Goal: Information Seeking & Learning: Learn about a topic

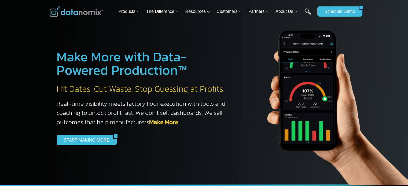
click at [236, 12] on span "Customers Expand" at bounding box center [229, 11] width 25 height 7
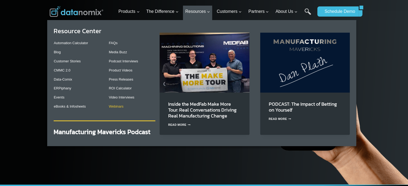
click at [118, 108] on link "Webinars" at bounding box center [116, 107] width 15 height 4
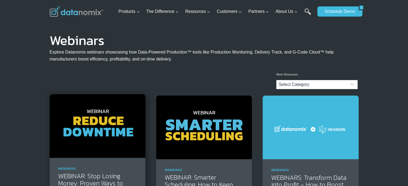
click at [115, 133] on img at bounding box center [98, 126] width 96 height 64
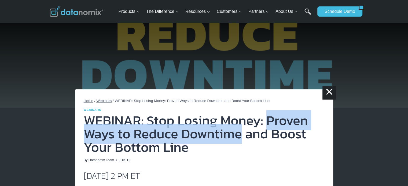
drag, startPoint x: 265, startPoint y: 122, endPoint x: 239, endPoint y: 141, distance: 31.9
click at [239, 141] on h1 "WEBINAR: Stop Losing Money: Proven Ways to Reduce Downtime and Boost Your Botto…" at bounding box center [204, 134] width 241 height 40
copy h1 "Proven Ways to Reduce Downtime"
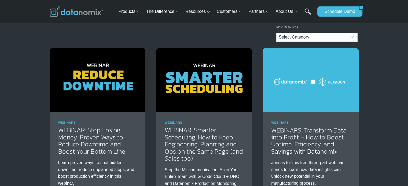
scroll to position [89, 0]
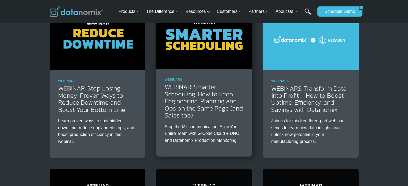
click at [202, 52] on img at bounding box center [204, 37] width 96 height 64
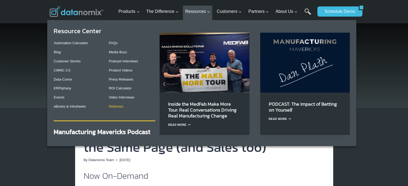
click at [120, 105] on link "Webinars" at bounding box center [116, 107] width 15 height 4
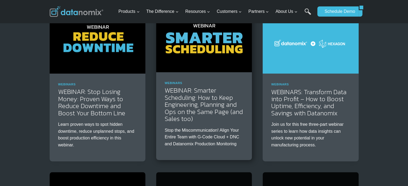
scroll to position [89, 0]
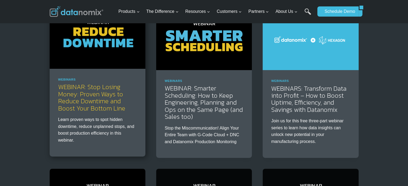
click at [81, 91] on link "WEBINAR: Stop Losing Money: Proven Ways to Reduce Downtime and Boost Your Botto…" at bounding box center [91, 97] width 67 height 31
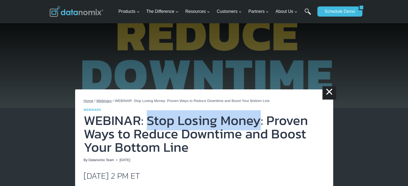
drag, startPoint x: 146, startPoint y: 120, endPoint x: 259, endPoint y: 125, distance: 112.7
click at [259, 125] on h1 "WEBINAR: Stop Losing Money: Proven Ways to Reduce Downtime and Boost Your Botto…" at bounding box center [204, 134] width 241 height 40
copy h1 "Stop Losing Money"
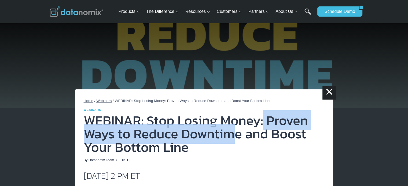
drag, startPoint x: 237, startPoint y: 141, endPoint x: 266, endPoint y: 127, distance: 32.5
click at [263, 127] on h1 "WEBINAR: Stop Losing Money: Proven Ways to Reduce Downtime and Boost Your Botto…" at bounding box center [204, 134] width 241 height 40
drag, startPoint x: 263, startPoint y: 143, endPoint x: 271, endPoint y: 124, distance: 20.7
click at [271, 124] on h1 "WEBINAR: Stop Losing Money: Proven Ways to Reduce Downtime and Boost Your Botto…" at bounding box center [204, 134] width 241 height 40
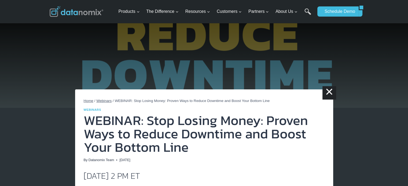
click at [255, 153] on h1 "WEBINAR: Stop Losing Money: Proven Ways to Reduce Downtime and Boost Your Botto…" at bounding box center [204, 134] width 241 height 40
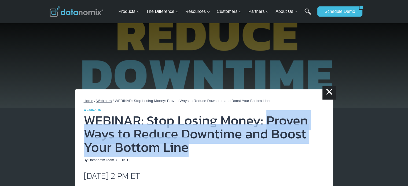
drag, startPoint x: 190, startPoint y: 150, endPoint x: 266, endPoint y: 126, distance: 79.8
click at [266, 126] on h1 "WEBINAR: Stop Losing Money: Proven Ways to Reduce Downtime and Boost Your Botto…" at bounding box center [204, 134] width 241 height 40
copy h1 "Proven Ways to Reduce Downtime and Boost Your Bottom Line"
